Goal: Task Accomplishment & Management: Manage account settings

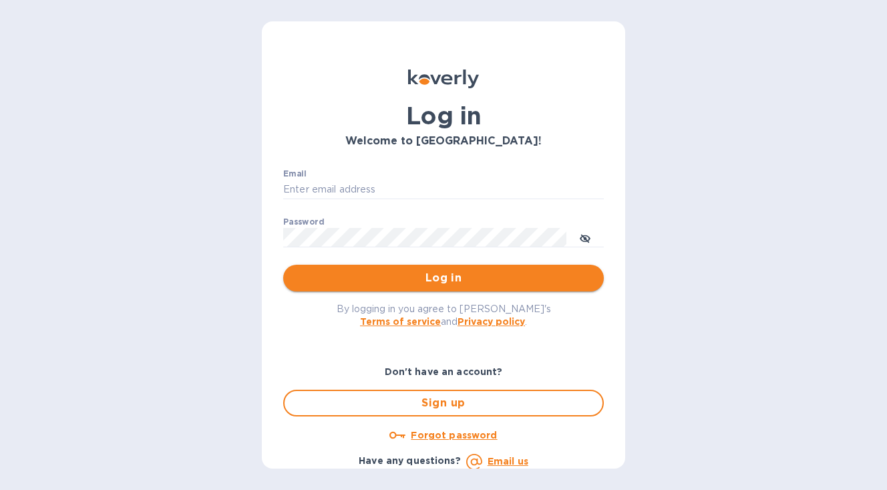
type input "carson@rivegauchewine.com"
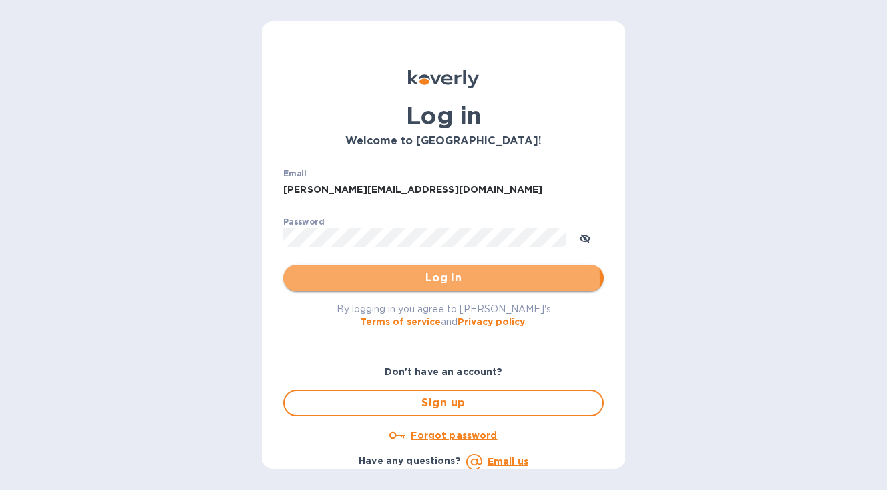
click at [346, 279] on span "Log in" at bounding box center [443, 278] width 299 height 16
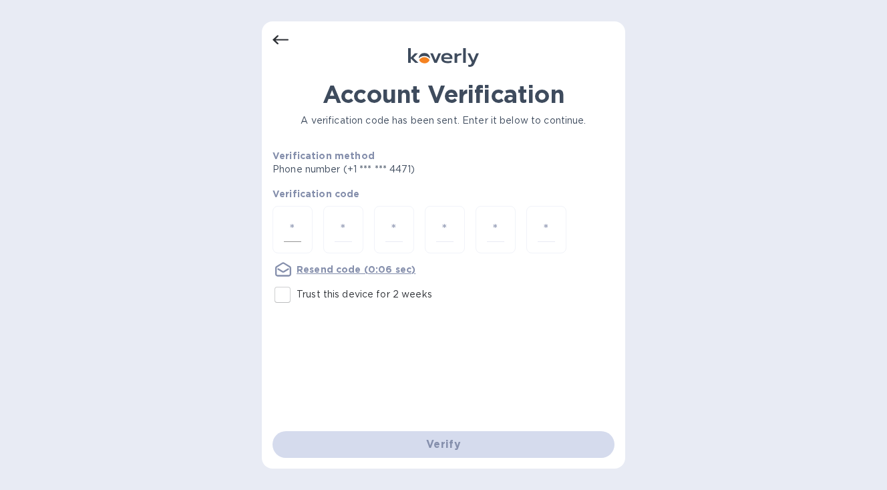
click at [295, 228] on input "number" at bounding box center [292, 229] width 17 height 25
type input "2"
type input "0"
type input "7"
type input "4"
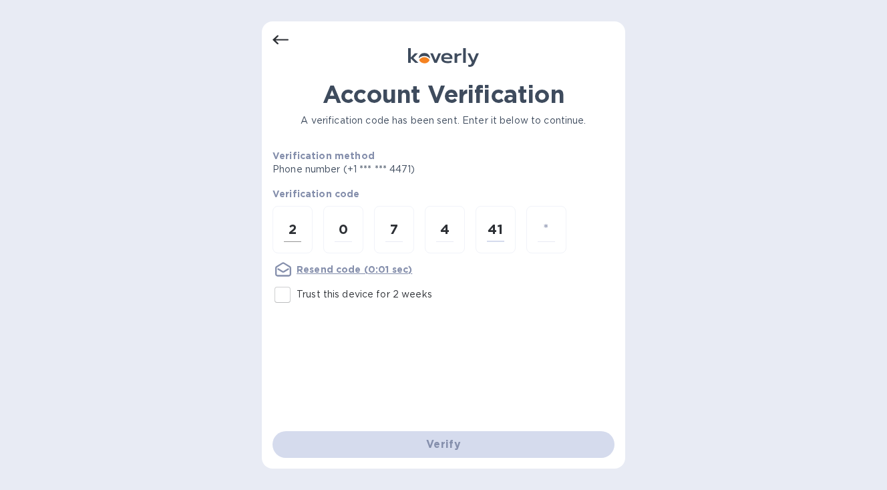
type input "1"
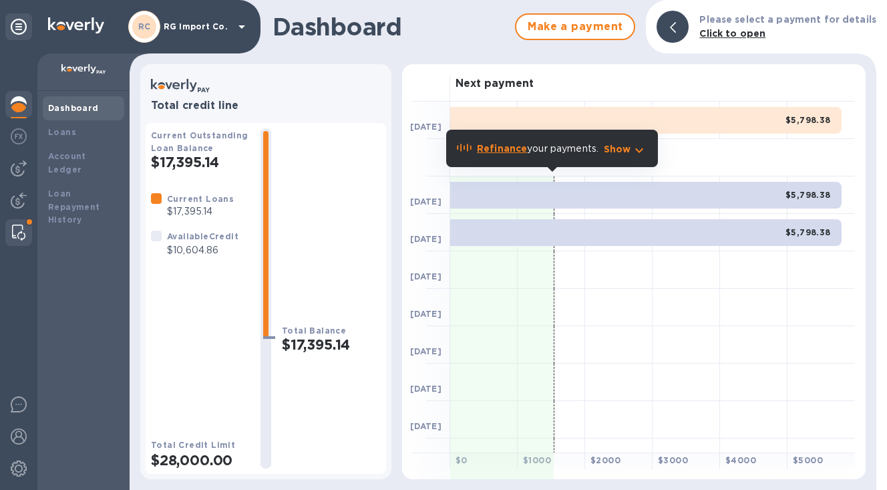
click at [13, 230] on img at bounding box center [18, 232] width 13 height 16
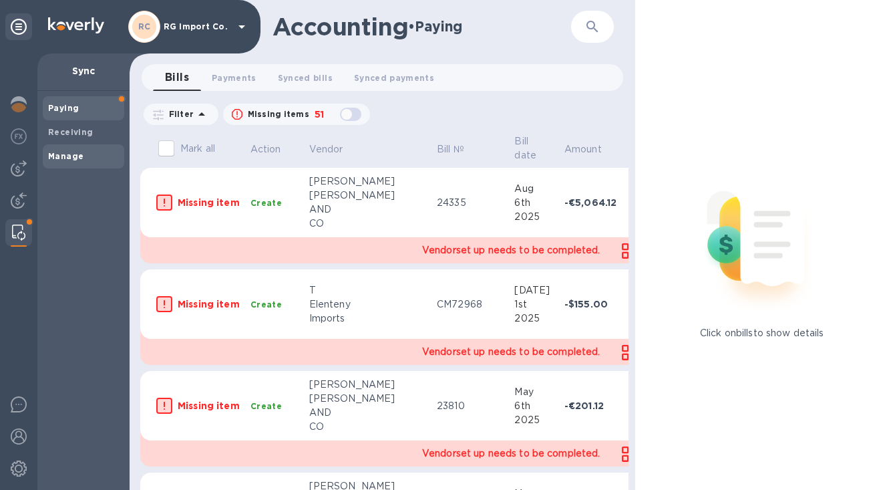
click at [61, 156] on b "Manage" at bounding box center [65, 156] width 35 height 10
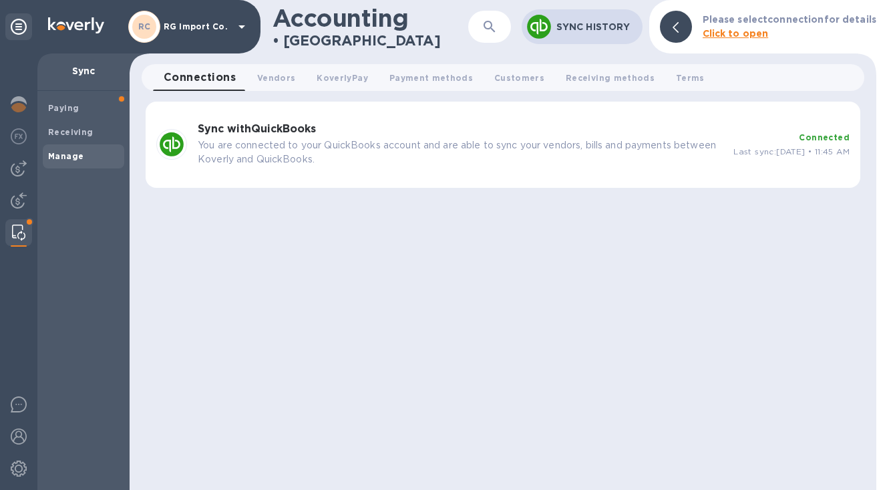
click at [568, 162] on p "You are connected to your QuickBooks account and are able to sync your vendors,…" at bounding box center [460, 152] width 525 height 28
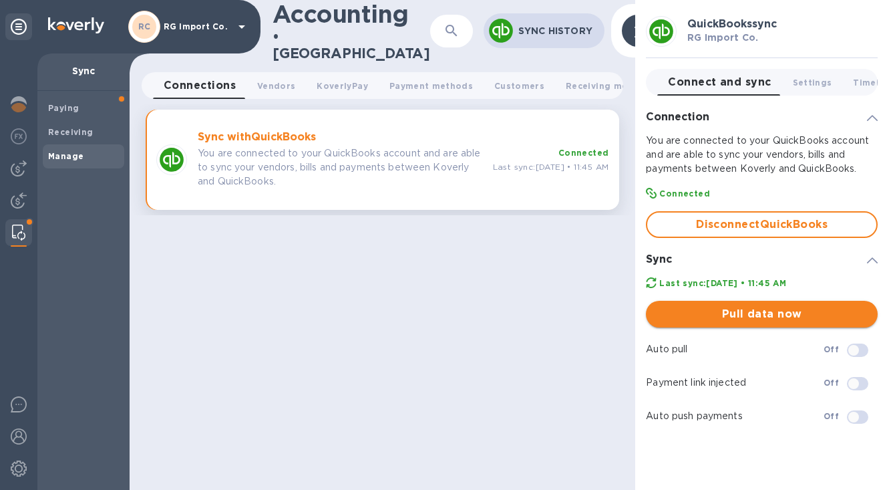
click at [771, 313] on span "Pull data now" at bounding box center [761, 314] width 210 height 16
click at [16, 172] on img at bounding box center [19, 168] width 16 height 16
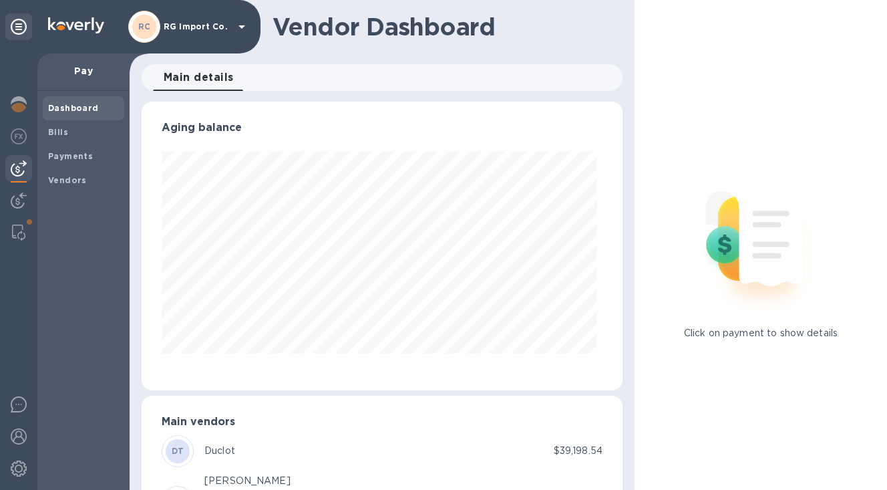
scroll to position [289, 476]
click at [57, 130] on b "Bills" at bounding box center [58, 132] width 20 height 10
